Goal: Task Accomplishment & Management: Complete application form

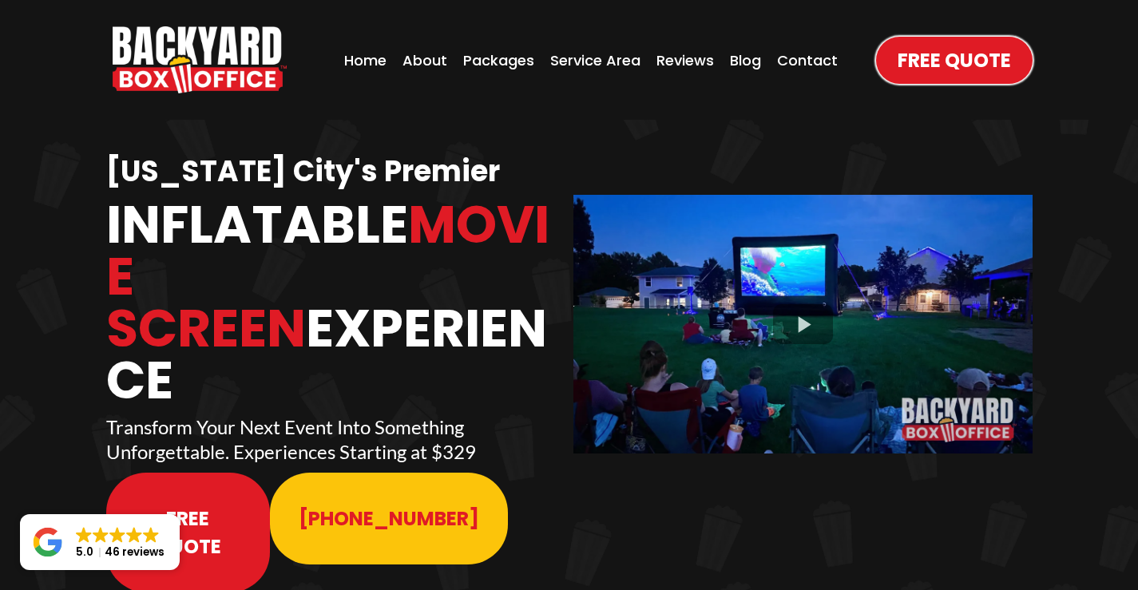
click at [953, 58] on span "Free Quote" at bounding box center [954, 60] width 113 height 28
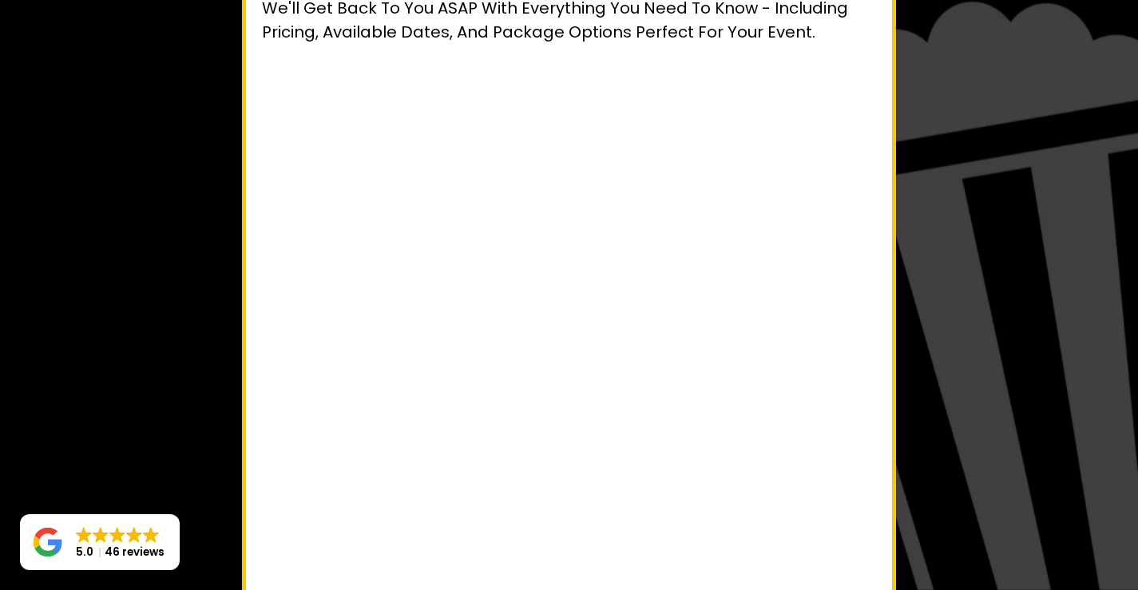
scroll to position [52, 0]
